Goal: Information Seeking & Learning: Learn about a topic

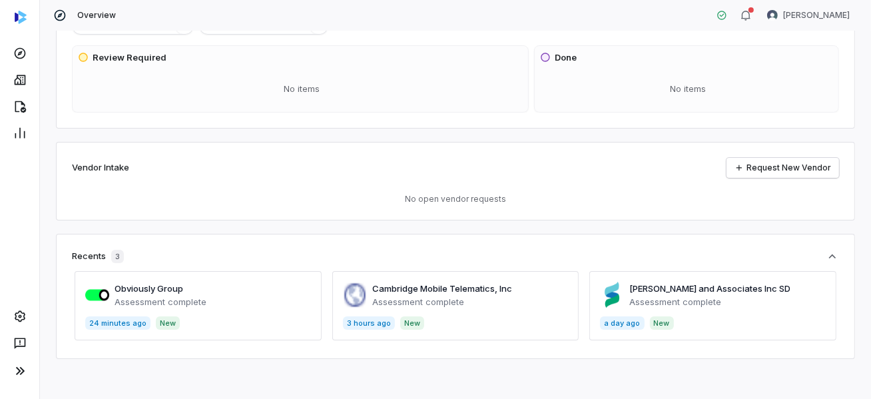
scroll to position [87, 0]
click at [404, 301] on span at bounding box center [455, 304] width 247 height 69
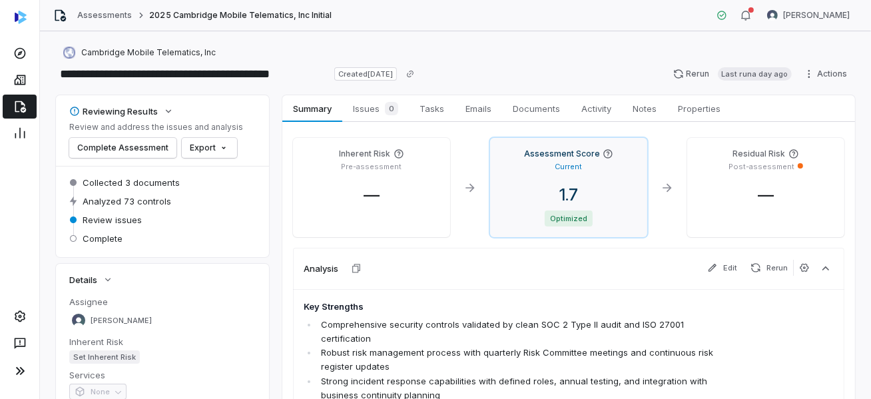
click at [568, 199] on span "1.7" at bounding box center [569, 194] width 40 height 19
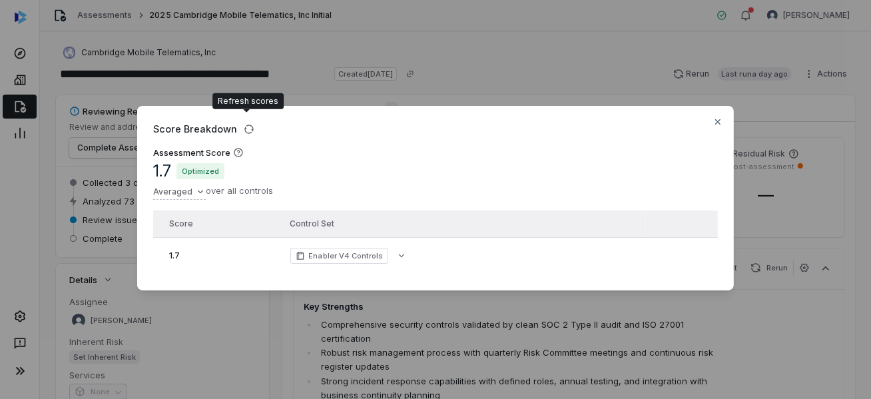
click at [385, 227] on th "Control Set" at bounding box center [464, 223] width 364 height 27
click at [399, 250] on icon "button" at bounding box center [401, 255] width 11 height 11
